Goal: Check status: Check status

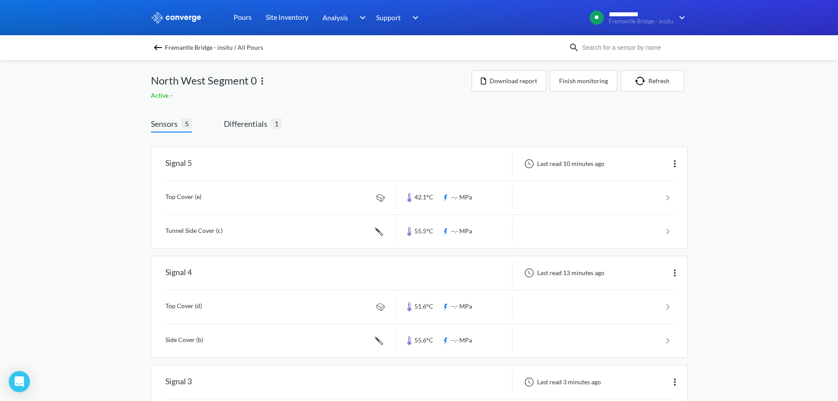
click at [325, 107] on div "Sensors 5 Differentials 1 Signal 5 Last read 10 minutes ago Top Cover (e) 42.1°…" at bounding box center [419, 404] width 537 height 598
click at [230, 48] on span "Fremantle Bridge - insitu / All Pours" at bounding box center [214, 47] width 98 height 12
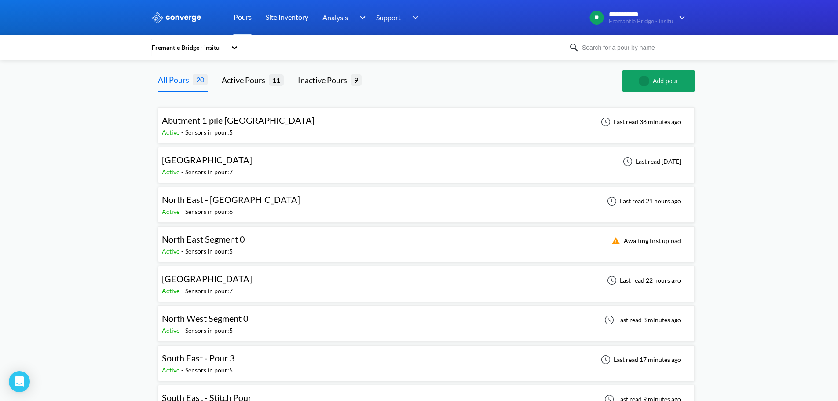
click at [250, 316] on div "North West Segment 0" at bounding box center [207, 318] width 91 height 14
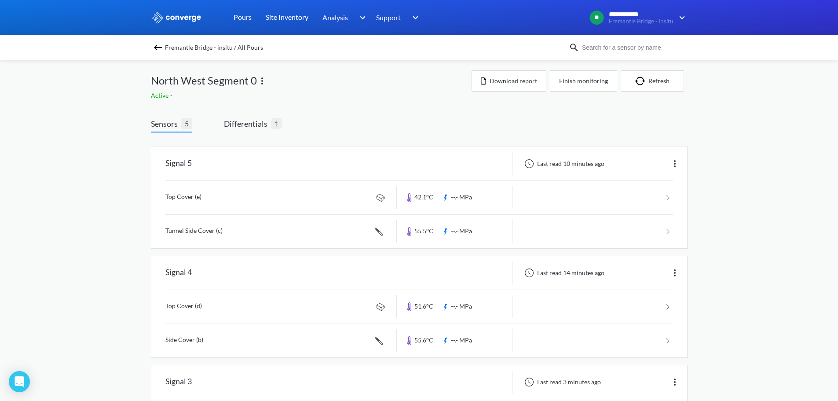
click at [380, 98] on div "Active -" at bounding box center [311, 96] width 321 height 10
click at [255, 129] on span "Differentials" at bounding box center [247, 123] width 47 height 12
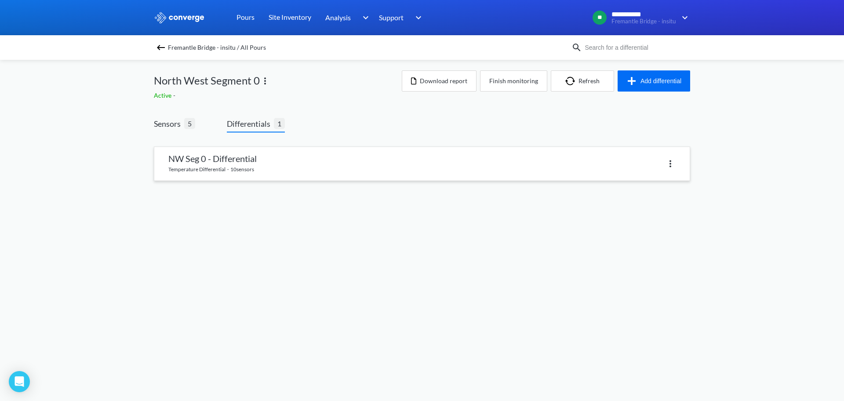
click at [288, 161] on link at bounding box center [422, 163] width 536 height 33
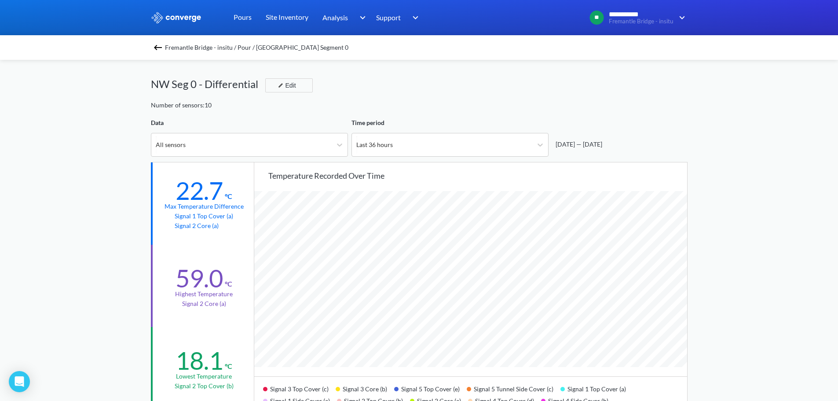
scroll to position [737, 838]
click at [329, 144] on div "All sensors" at bounding box center [241, 144] width 180 height 23
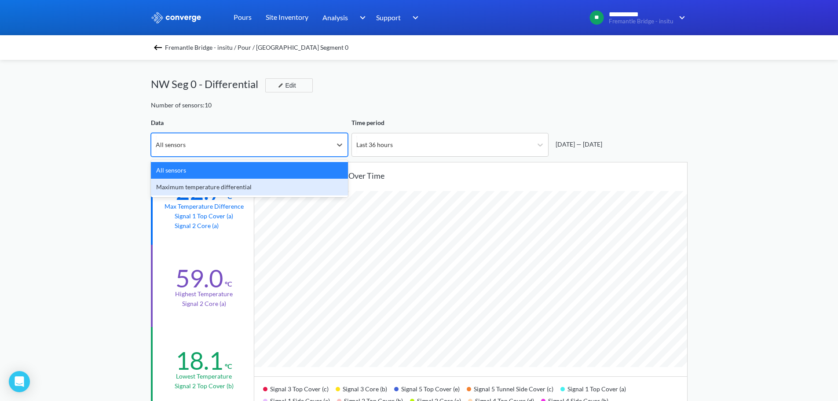
click at [280, 183] on div "Maximum temperature differential" at bounding box center [249, 187] width 197 height 17
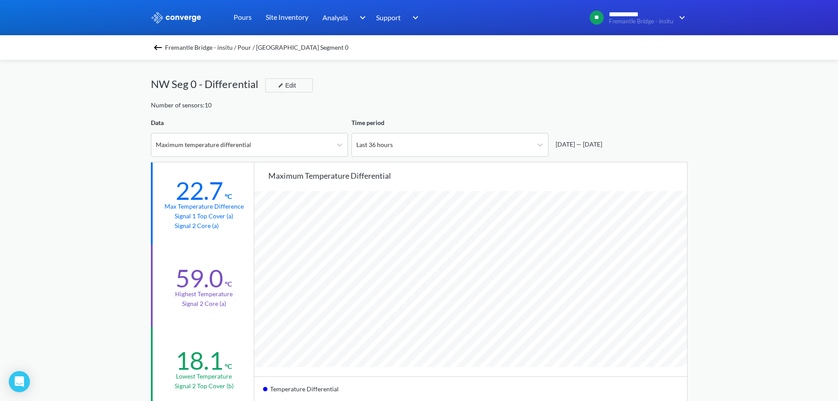
click at [420, 97] on div "NW Seg 0 - Differential Edit" at bounding box center [419, 88] width 537 height 25
click at [545, 96] on div "NW Seg 0 - Differential Edit" at bounding box center [419, 88] width 537 height 25
click at [420, 79] on div "NW Seg 0 - Differential Edit" at bounding box center [419, 88] width 537 height 25
click at [134, 99] on div "**********" at bounding box center [419, 368] width 838 height 737
